Goal: Information Seeking & Learning: Learn about a topic

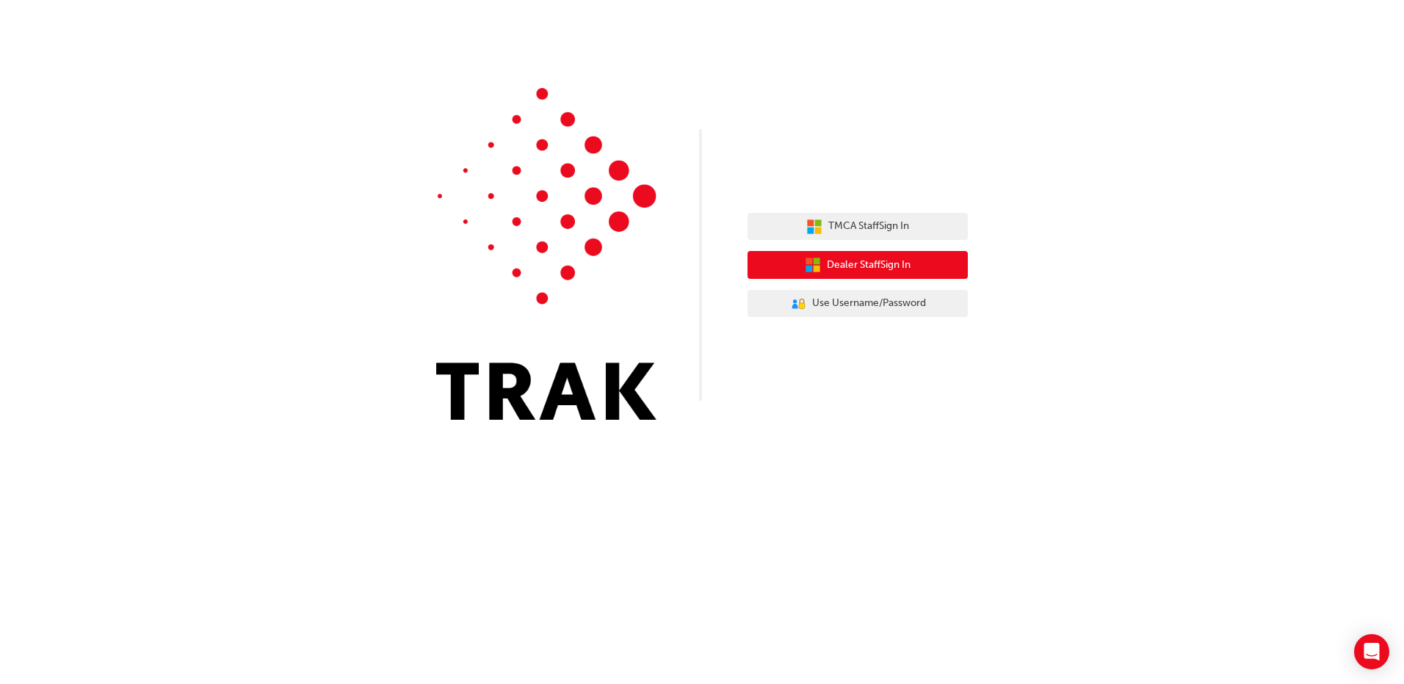
click at [863, 269] on span "Dealer Staff Sign In" at bounding box center [869, 265] width 84 height 17
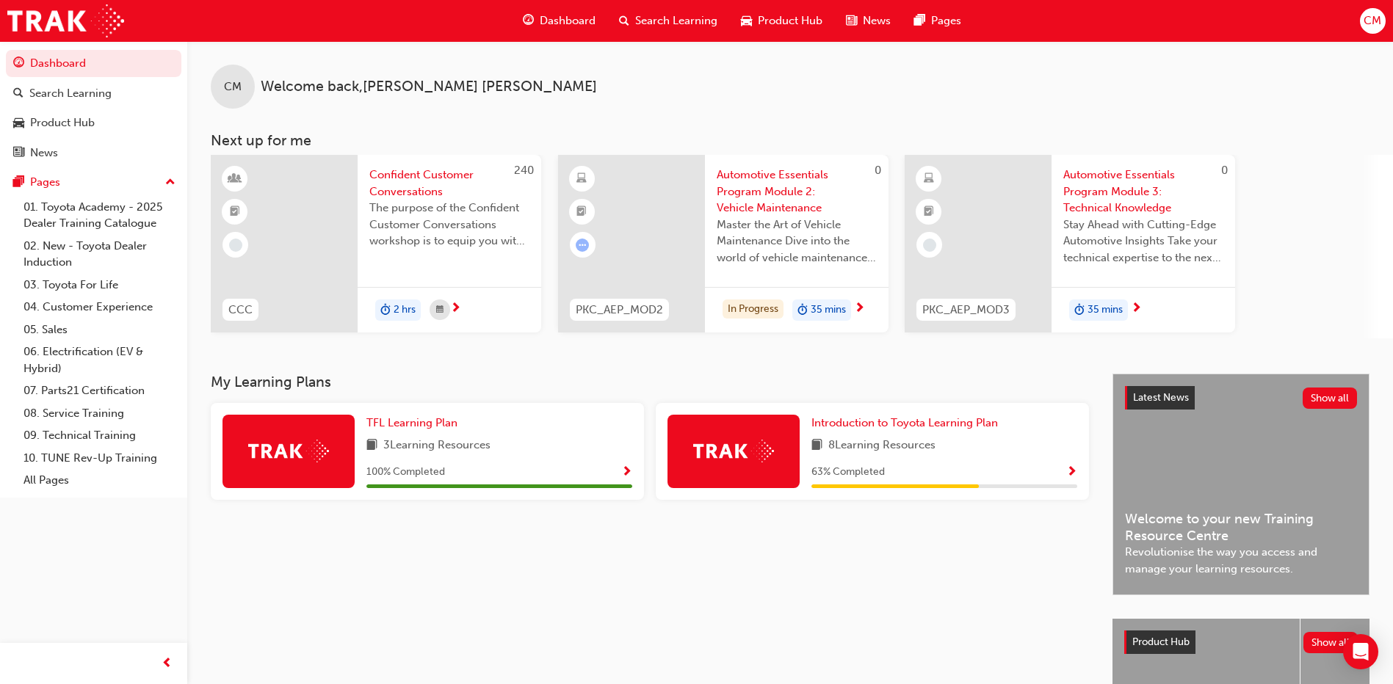
click at [932, 449] on span "8 Learning Resources" at bounding box center [881, 446] width 107 height 18
click at [955, 424] on span "Introduction to Toyota Learning Plan" at bounding box center [904, 422] width 187 height 13
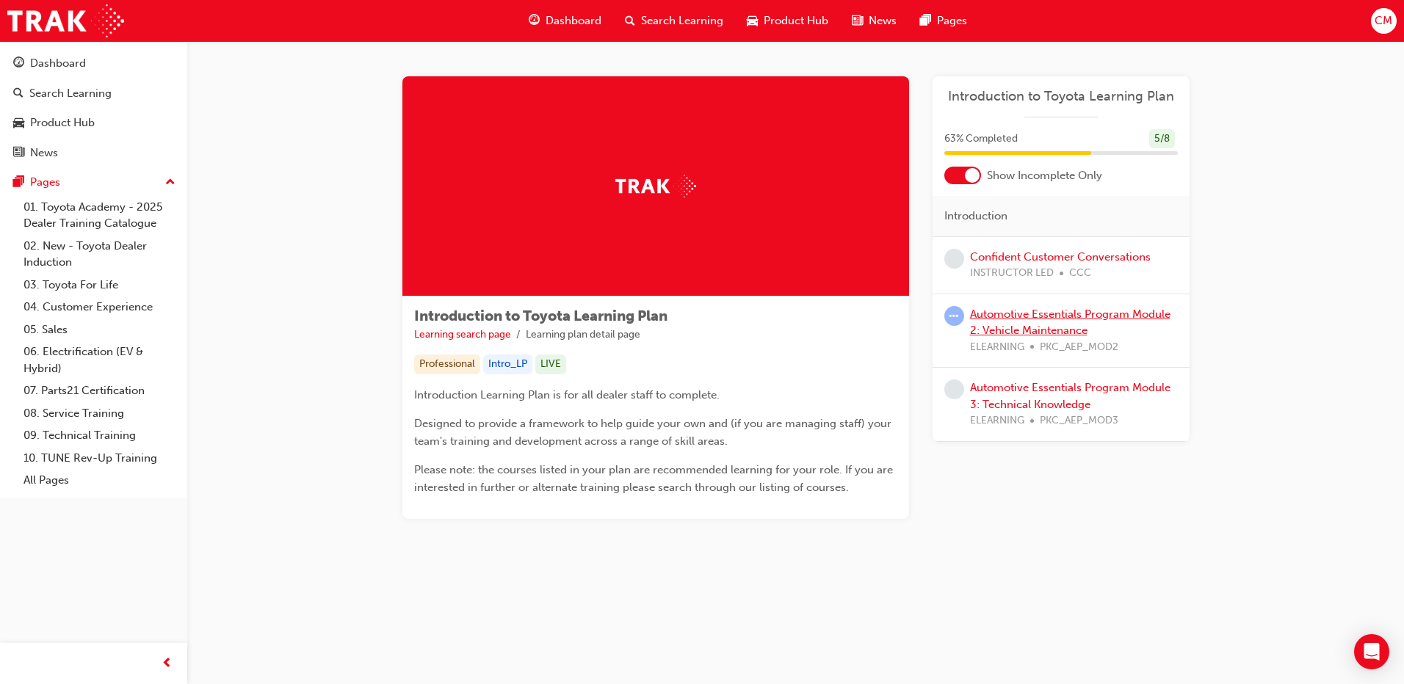
click at [1085, 324] on link "Automotive Essentials Program Module 2: Vehicle Maintenance" at bounding box center [1070, 323] width 200 height 30
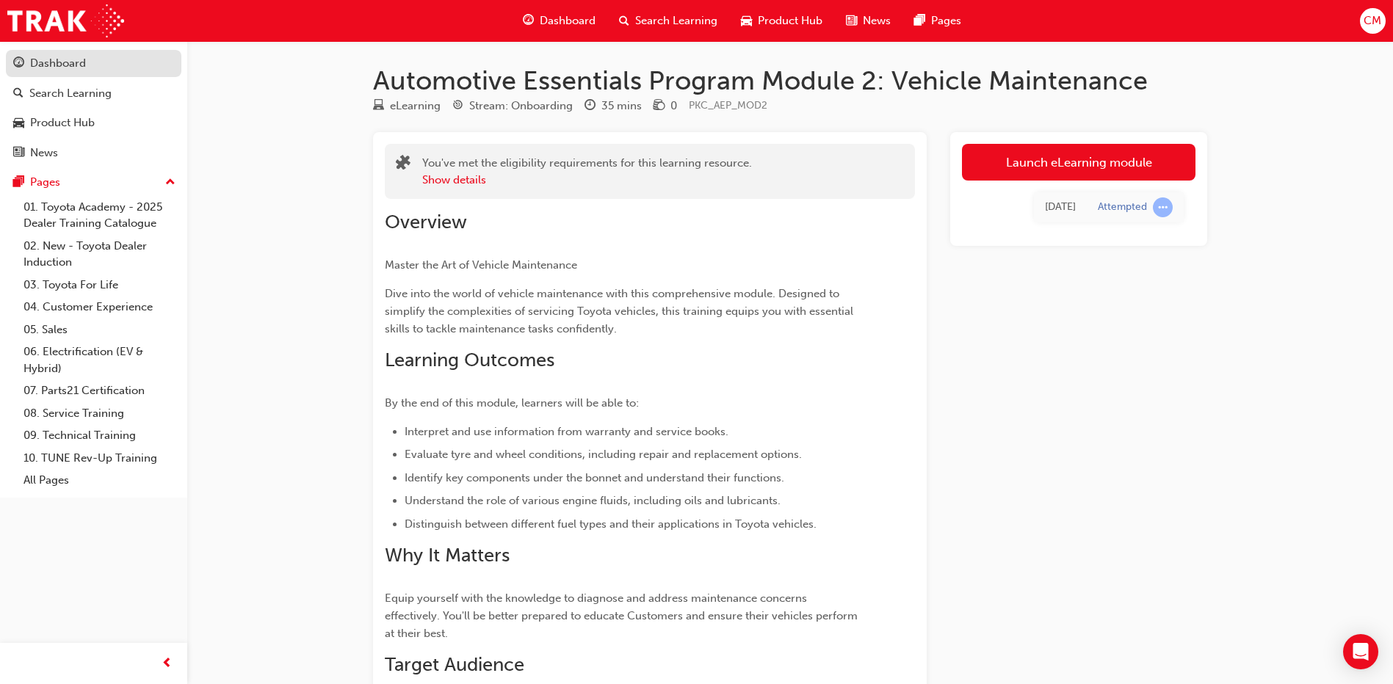
click at [90, 56] on div "Dashboard" at bounding box center [93, 63] width 161 height 18
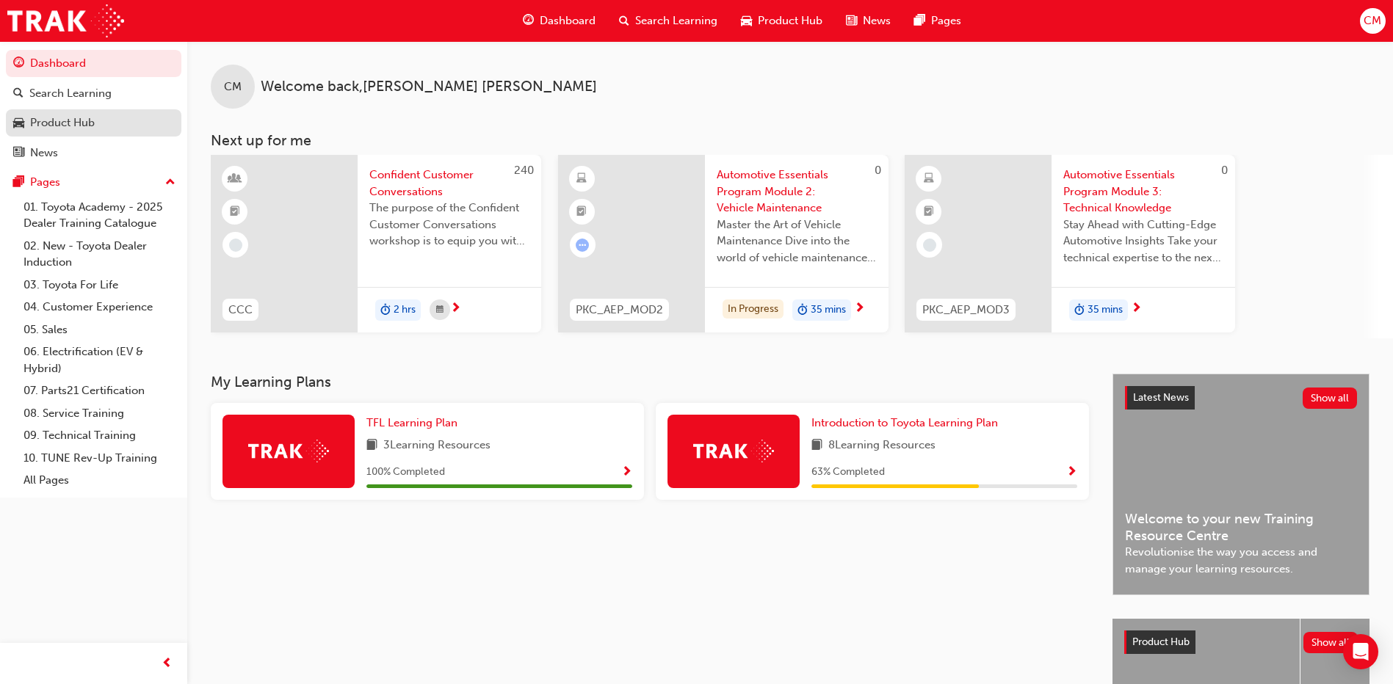
click at [79, 132] on link "Product Hub" at bounding box center [93, 122] width 175 height 27
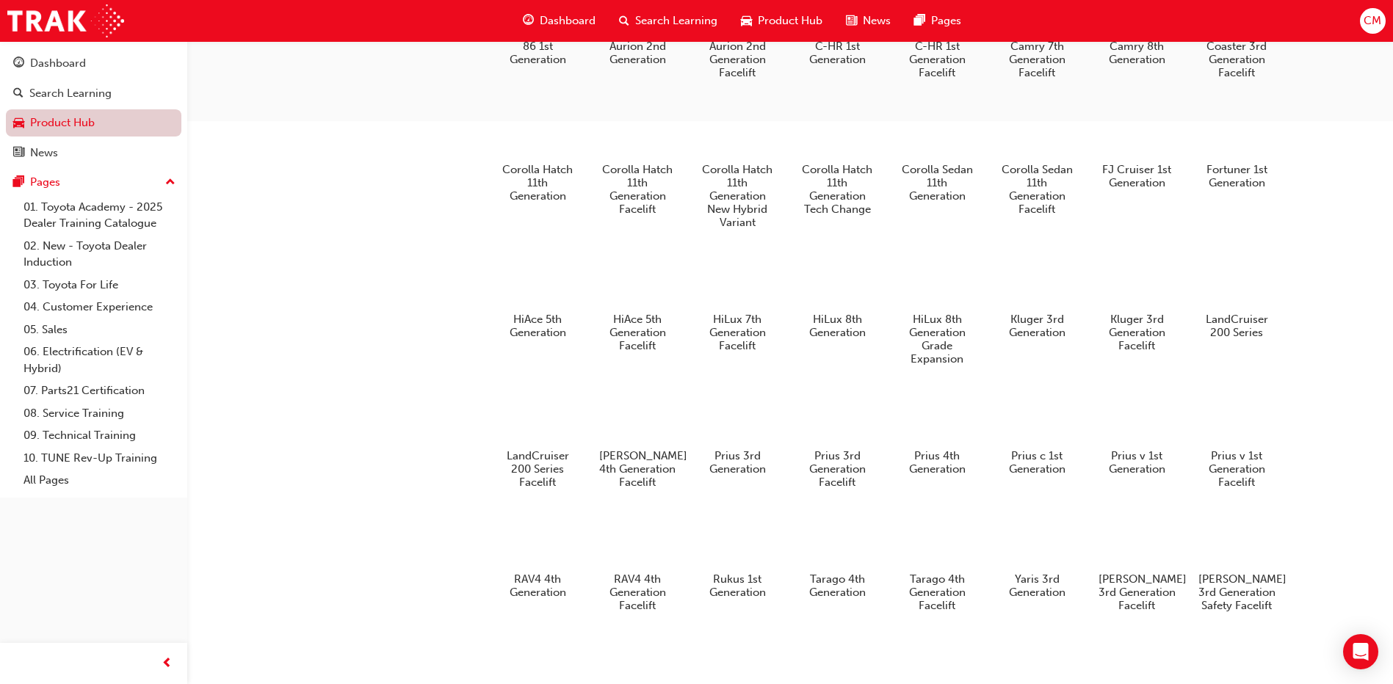
scroll to position [635, 0]
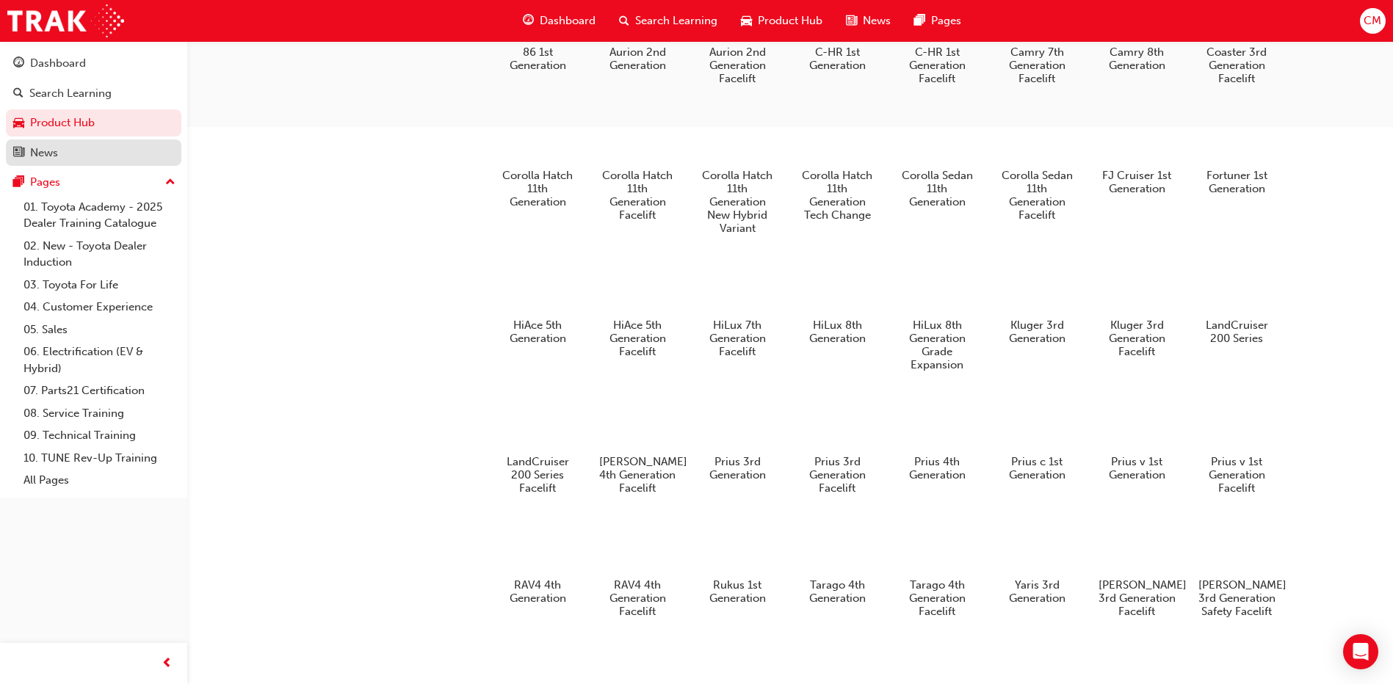
click at [69, 162] on link "News" at bounding box center [93, 153] width 175 height 27
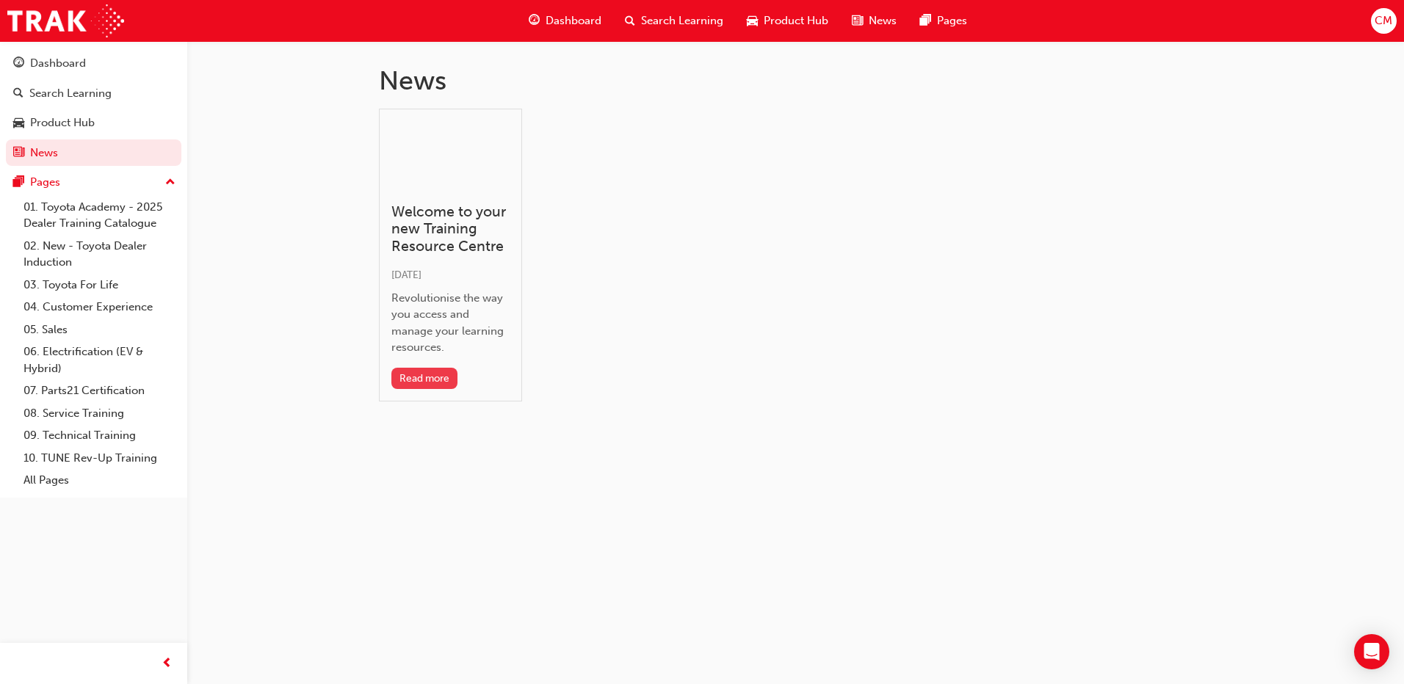
click at [417, 377] on button "Read more" at bounding box center [424, 378] width 67 height 21
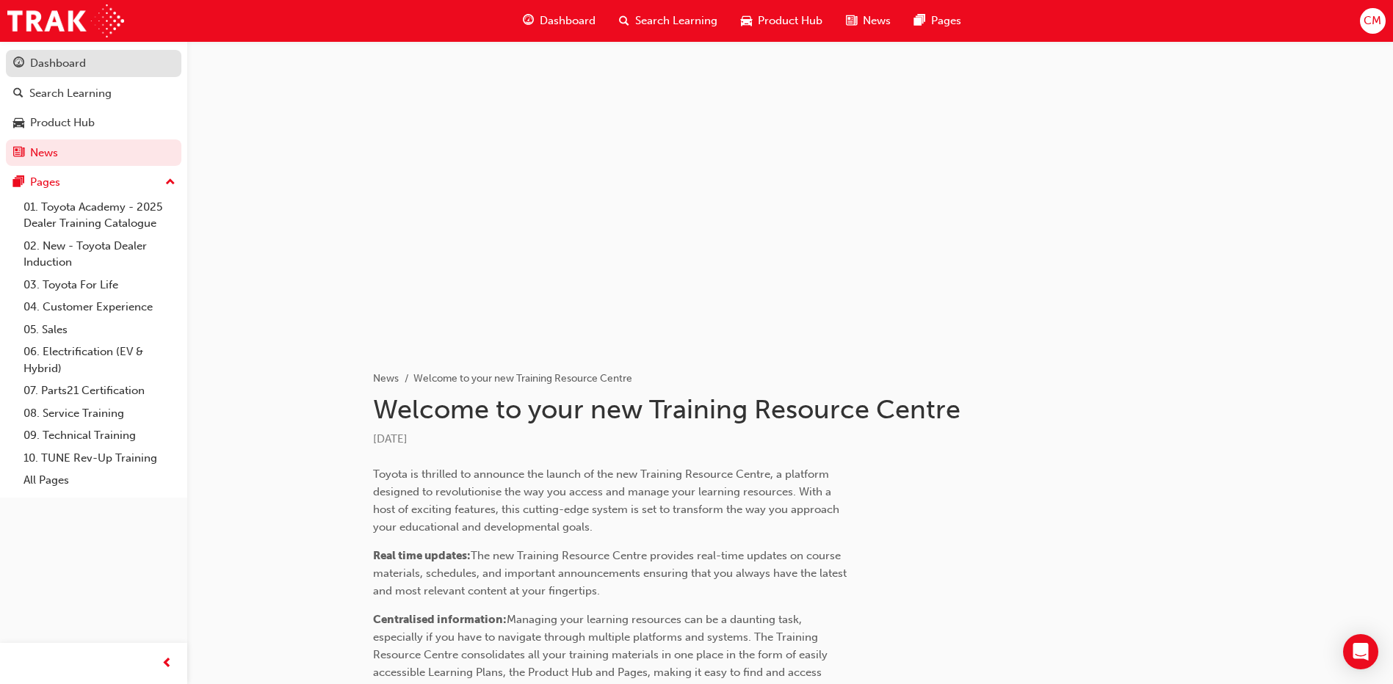
click at [51, 73] on link "Dashboard" at bounding box center [93, 63] width 175 height 27
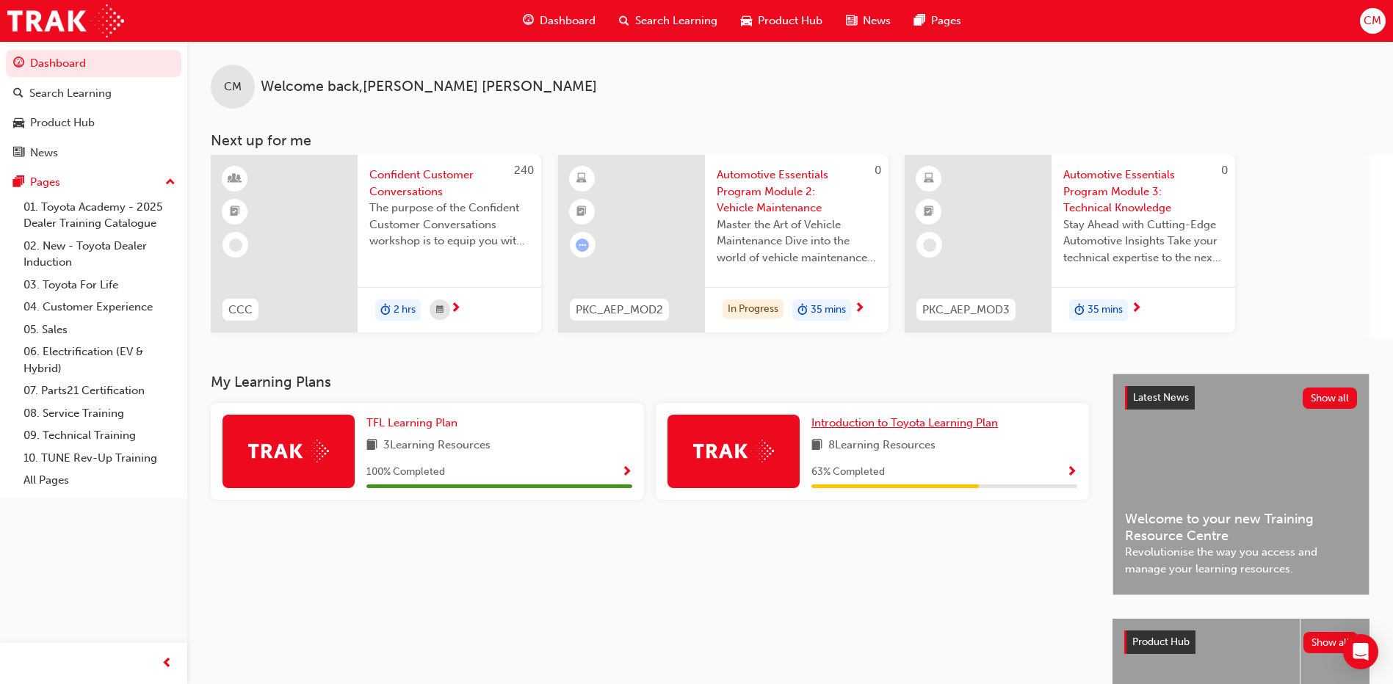
click at [925, 428] on span "Introduction to Toyota Learning Plan" at bounding box center [904, 422] width 187 height 13
